Goal: Navigation & Orientation: Go to known website

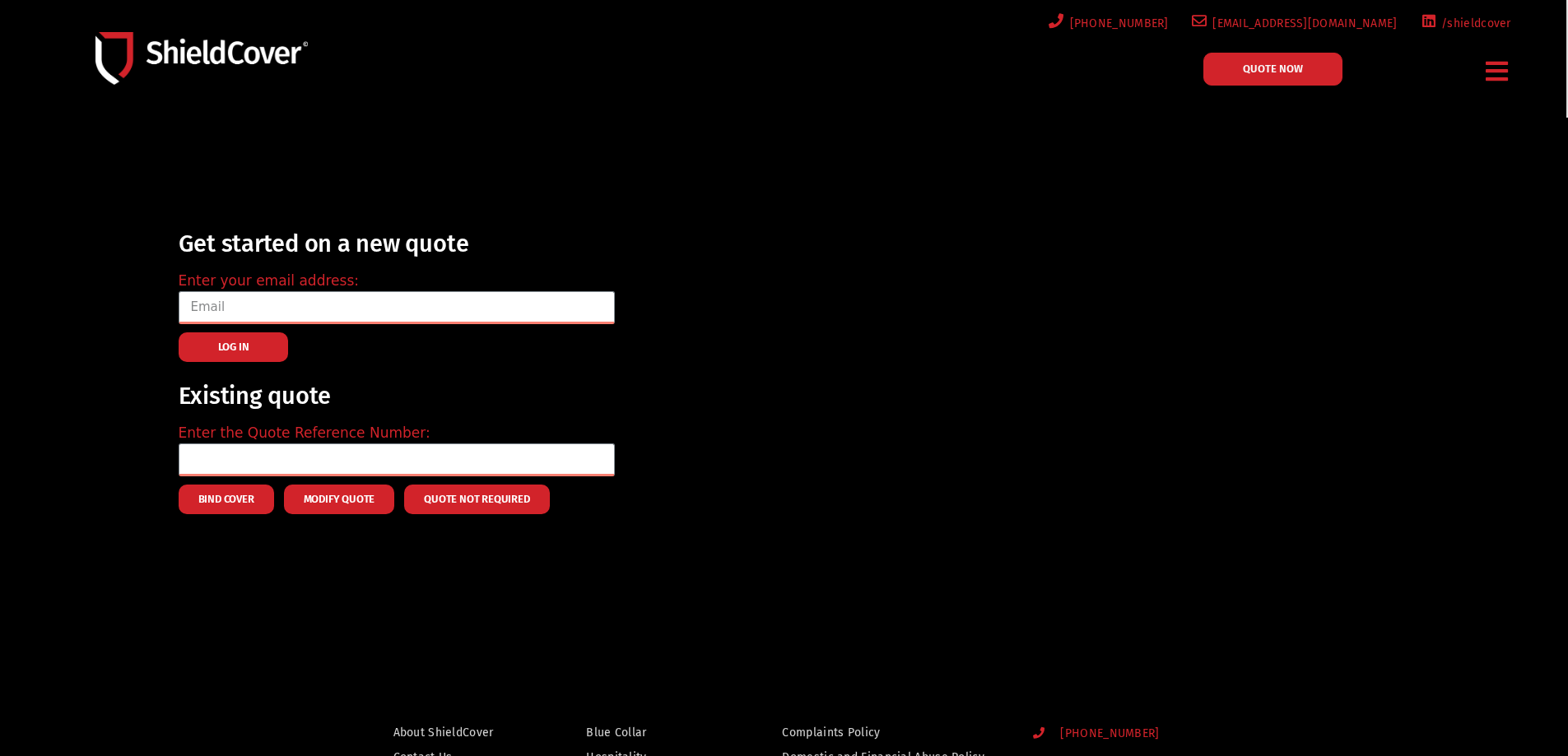
click at [1284, 73] on span "QUOTE NOW" at bounding box center [1272, 68] width 60 height 10
click at [1273, 71] on span "QUOTE NOW" at bounding box center [1272, 68] width 60 height 10
click at [1481, 68] on div "Menu" at bounding box center [1497, 71] width 35 height 39
click at [1495, 68] on icon "Menu Toggle" at bounding box center [1496, 71] width 22 height 26
click at [142, 53] on img at bounding box center [202, 58] width 212 height 52
